Goal: Information Seeking & Learning: Learn about a topic

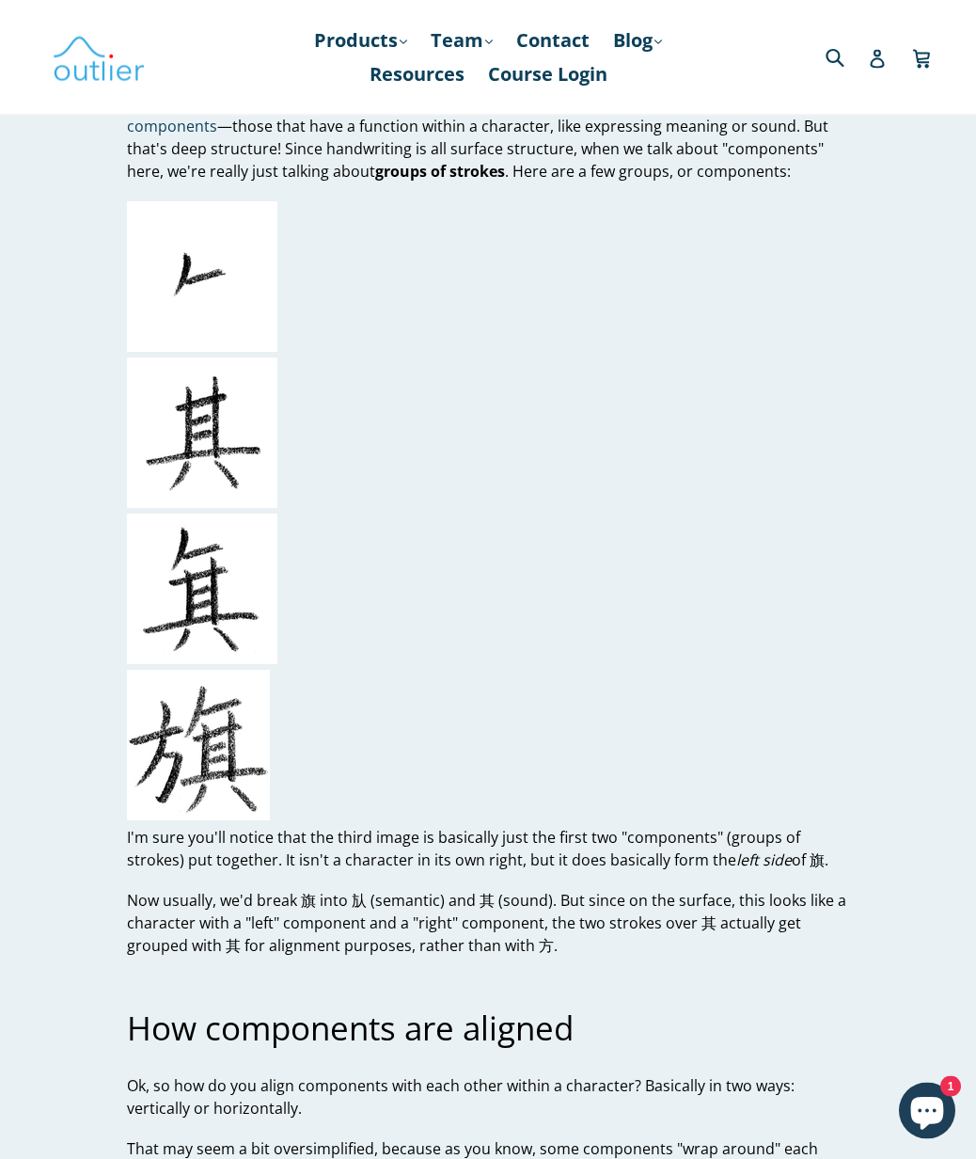
scroll to position [1343, 0]
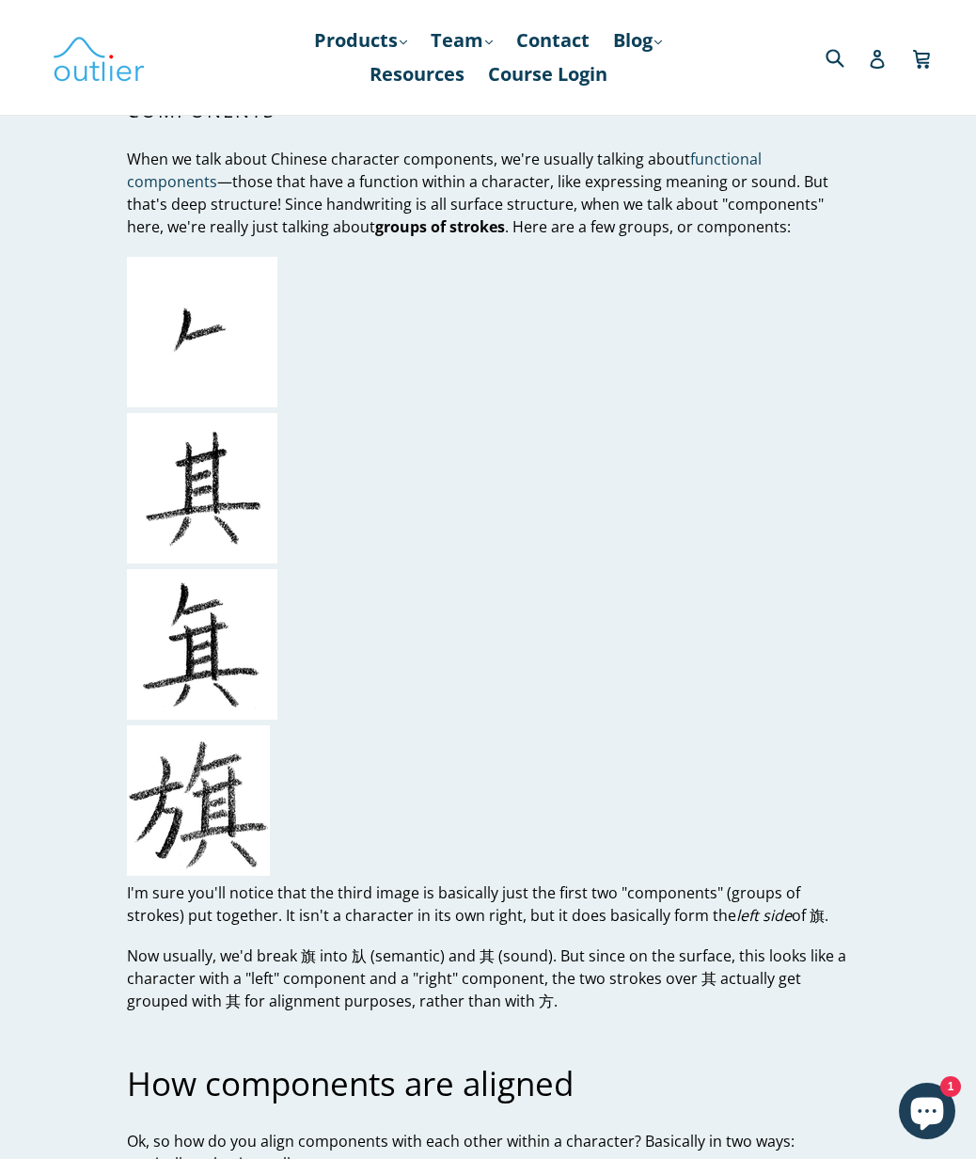
drag, startPoint x: 765, startPoint y: 865, endPoint x: 109, endPoint y: 844, distance: 656.0
copy p "I'm sure you'll notice that the third image is basically just the first two "co…"
click at [824, 881] on p "I'm sure you'll notice that the third image is basically just the first two "co…" at bounding box center [488, 903] width 722 height 45
drag, startPoint x: 784, startPoint y: 871, endPoint x: 111, endPoint y: 841, distance: 673.3
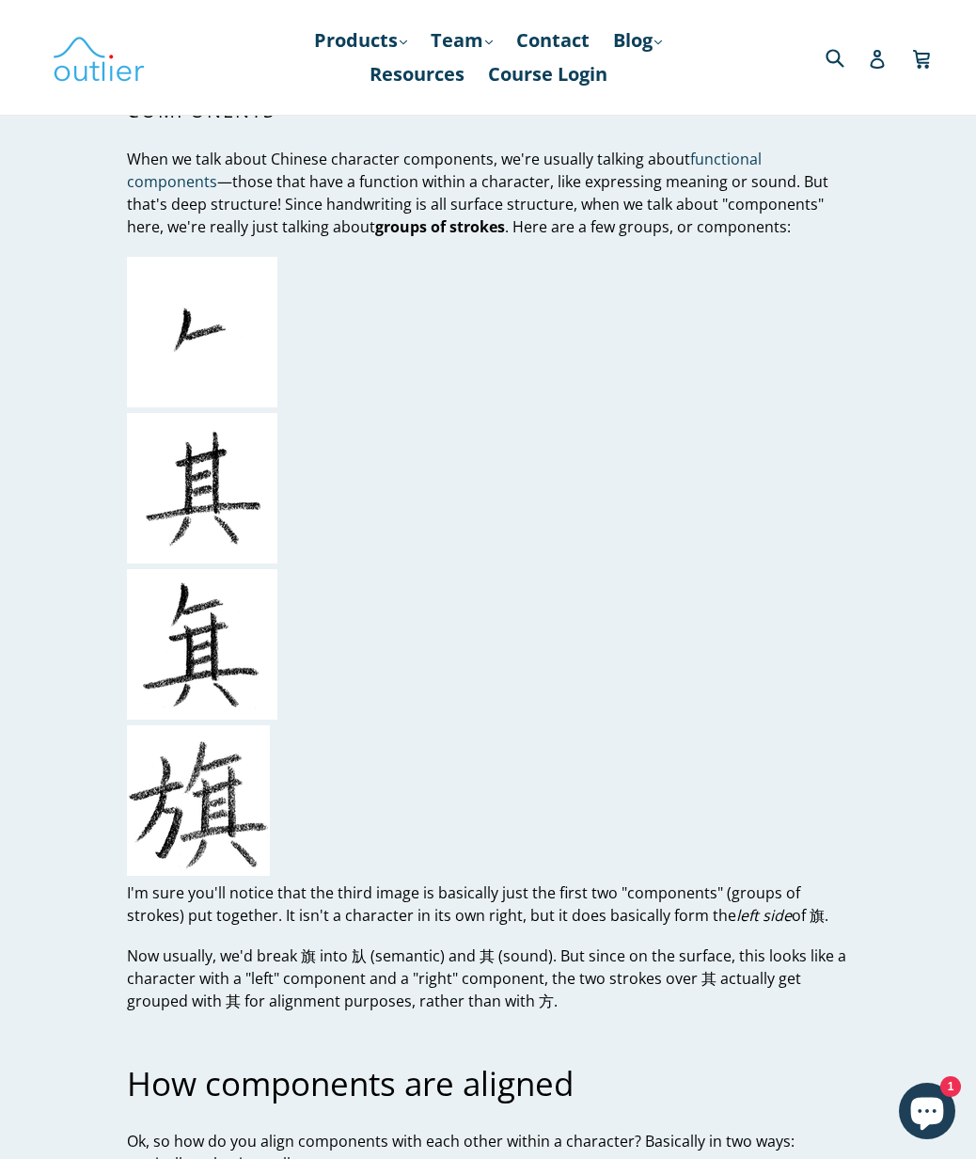
copy p "I'm sure you'll notice that the third image is basically just the first two "co…"
click at [776, 881] on p "I'm sure you'll notice that the third image is basically just the first two "co…" at bounding box center [488, 903] width 722 height 45
drag, startPoint x: 776, startPoint y: 869, endPoint x: 107, endPoint y: 844, distance: 669.3
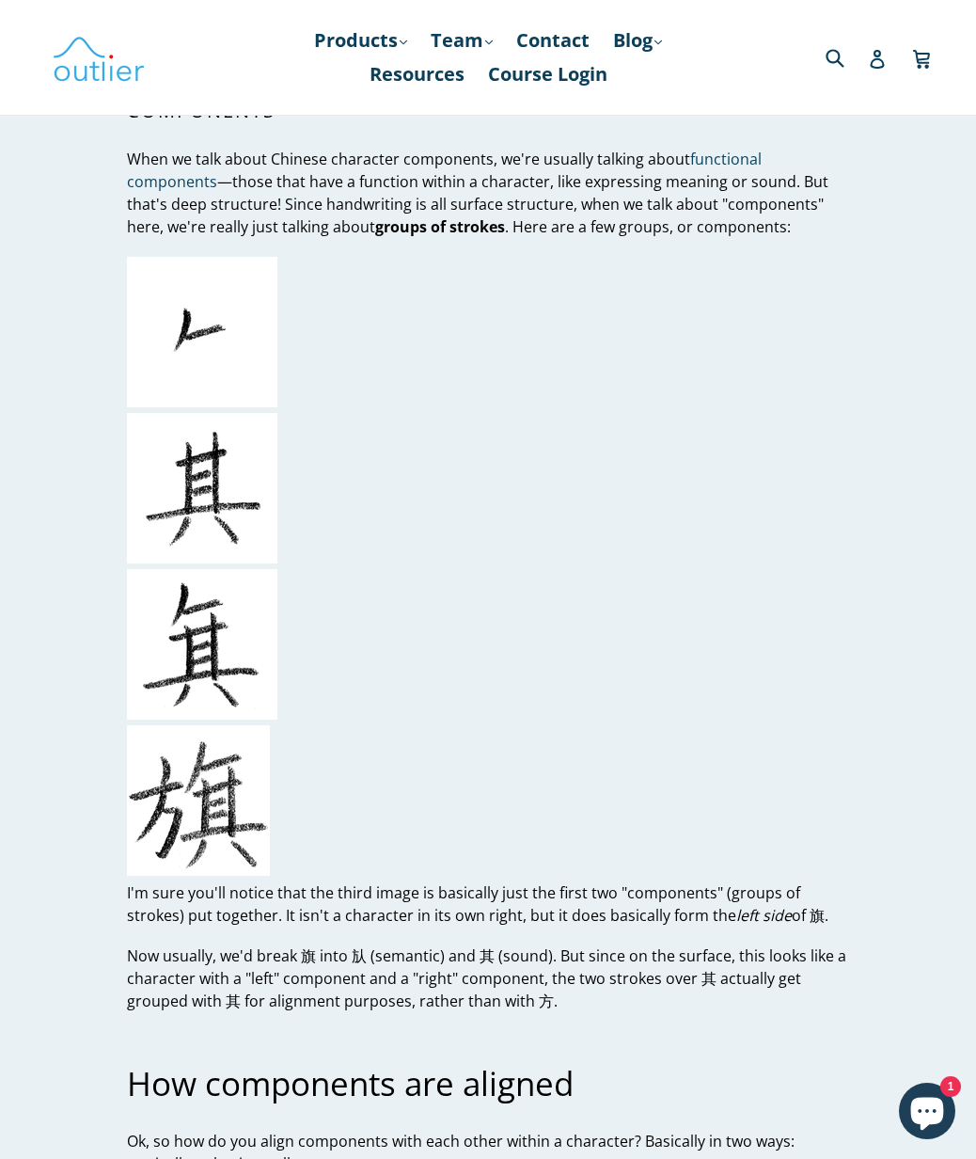
copy p "I'm sure you'll notice that the third image is basically just the first two "co…"
